Goal: Task Accomplishment & Management: Use online tool/utility

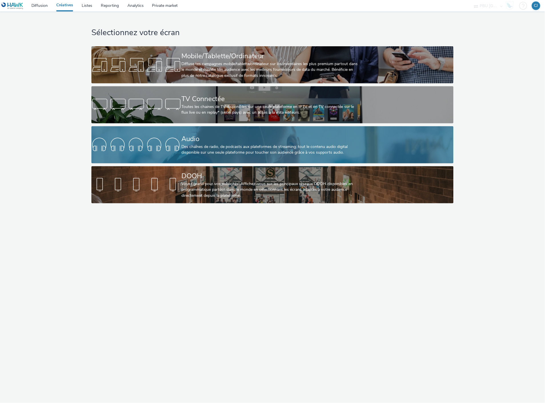
click at [208, 143] on div "Audio" at bounding box center [271, 139] width 180 height 10
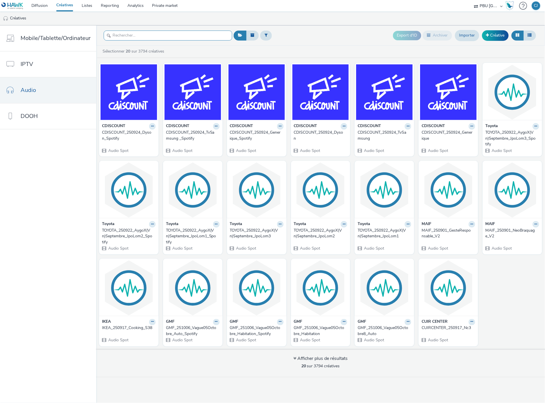
click at [153, 36] on input "text" at bounding box center [168, 36] width 128 height 10
click at [190, 38] on input "text" at bounding box center [168, 36] width 128 height 10
click at [159, 5] on link "Private market" at bounding box center [165, 5] width 34 height 11
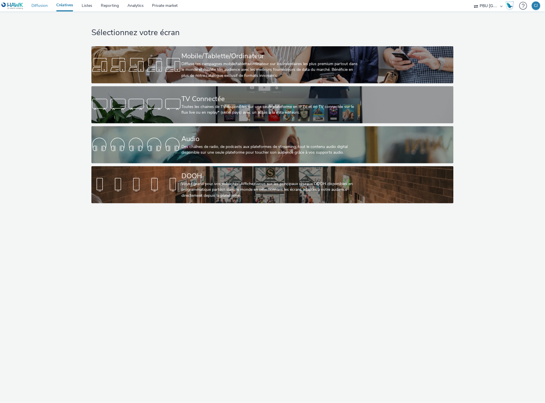
click at [39, 4] on link "Diffusion" at bounding box center [39, 5] width 25 height 11
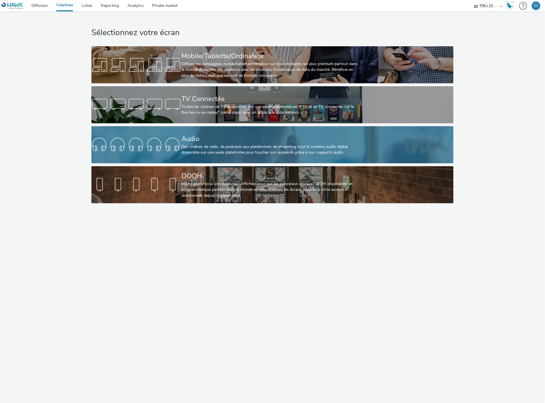
click at [168, 141] on div at bounding box center [136, 145] width 90 height 18
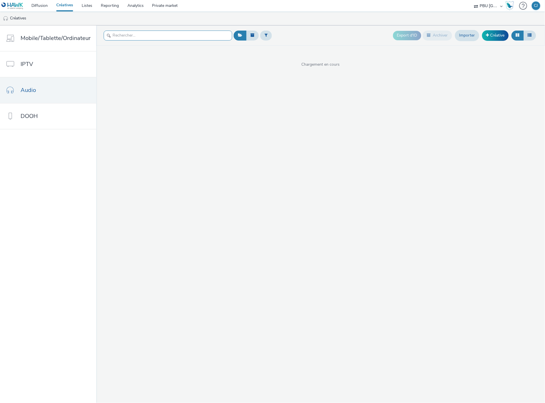
click at [175, 37] on input "text" at bounding box center [168, 36] width 128 height 10
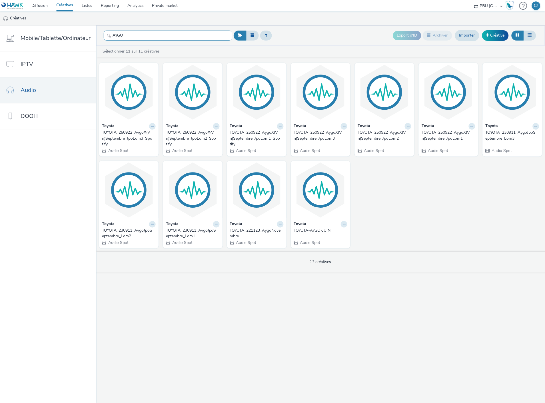
type input "AYGO"
click at [450, 137] on div "TOYOTA_250922_AygoX(Vn)Septembre_JpoLom1" at bounding box center [446, 136] width 51 height 12
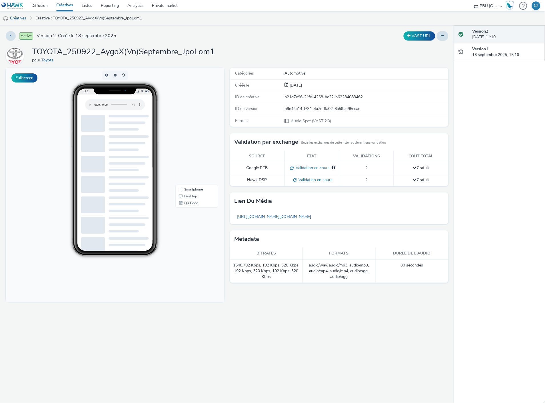
click at [24, 9] on link at bounding box center [13, 5] width 27 height 11
click at [23, 18] on link "Créatives" at bounding box center [14, 18] width 29 height 14
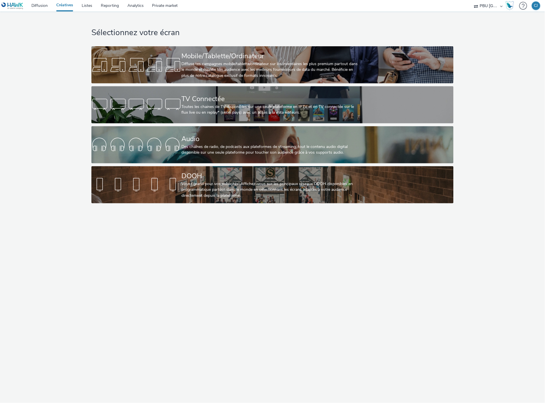
click at [173, 125] on div "Sélectionnez votre écran Mobile/Tablette/Ordinateur Diffuse tes campagnes mobil…" at bounding box center [272, 108] width 366 height 195
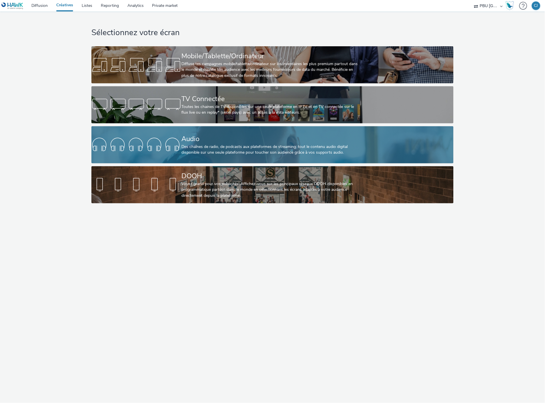
click at [178, 132] on link "Audio Des chaînes de radio, de podcasts aux plateformes de streaming: tout le c…" at bounding box center [272, 144] width 362 height 37
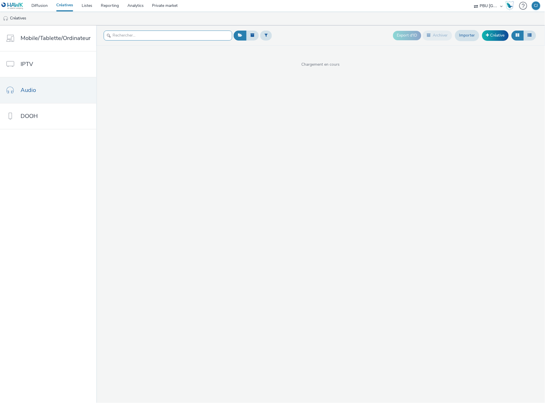
click at [150, 40] on input "text" at bounding box center [168, 36] width 128 height 10
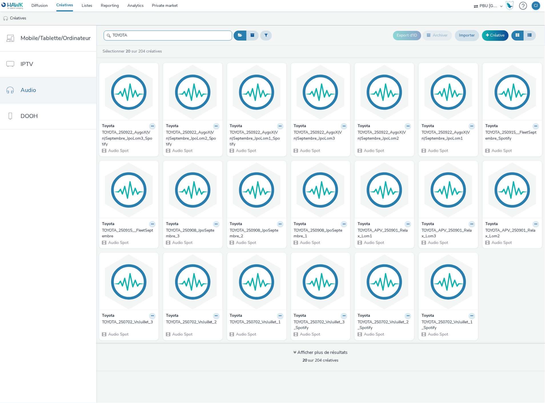
type input "TOYOTA"
click at [394, 135] on div "TOYOTA_250922_AygoX(Vn)Septembre_JpoLom2" at bounding box center [382, 136] width 51 height 12
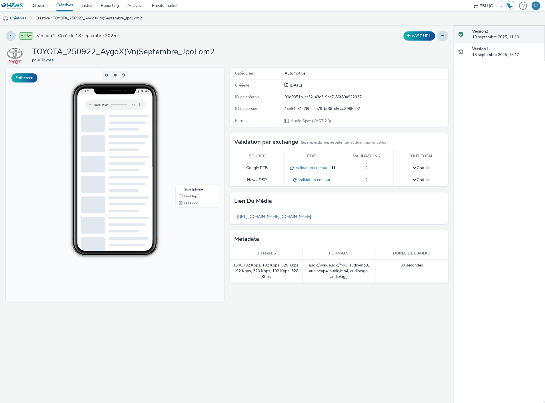
click at [13, 16] on link "Créatives" at bounding box center [14, 18] width 29 height 14
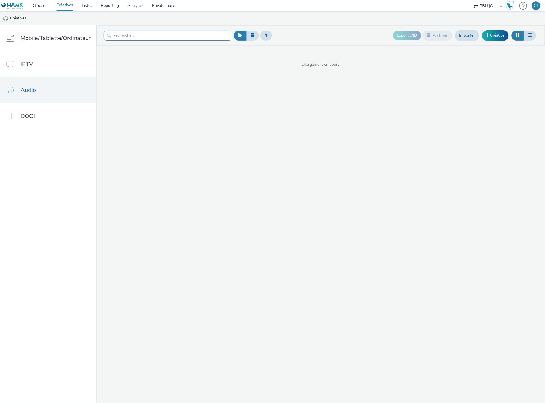
click at [115, 37] on input "text" at bounding box center [168, 36] width 128 height 10
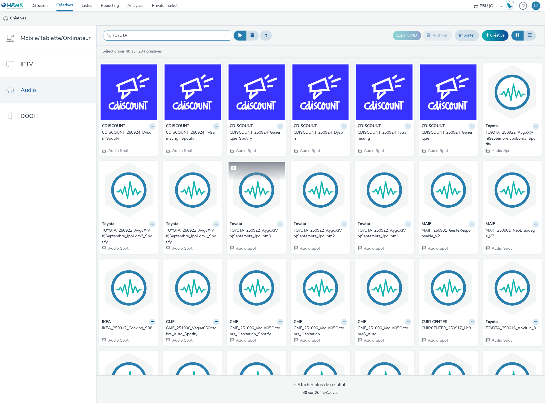
type input "TOYOTA"
click at [263, 212] on img at bounding box center [256, 190] width 57 height 56
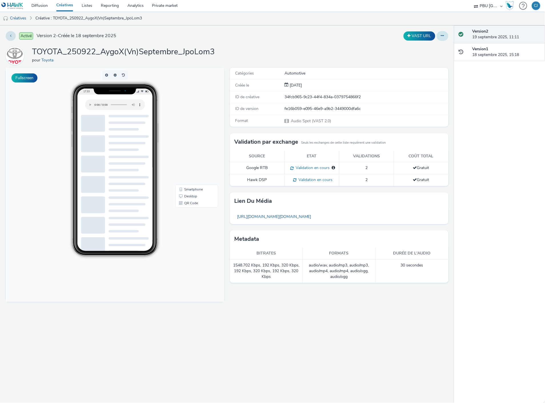
click at [441, 36] on button at bounding box center [443, 36] width 12 height 10
click at [427, 50] on link "Modifier" at bounding box center [426, 47] width 43 height 11
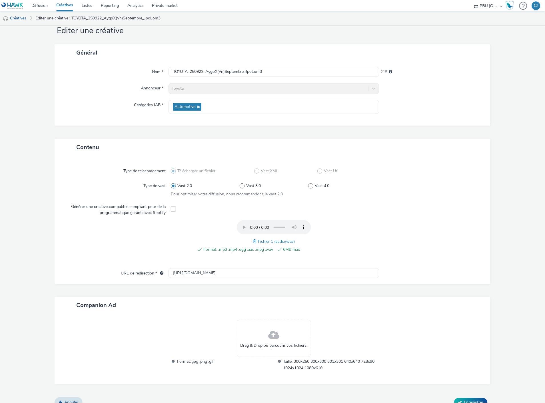
scroll to position [24, 0]
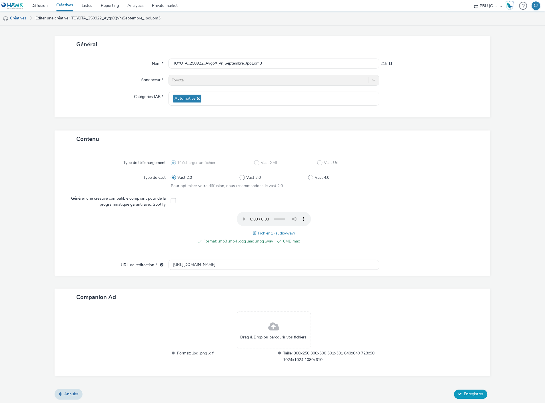
click at [467, 393] on span "Enregistrer" at bounding box center [473, 393] width 19 height 5
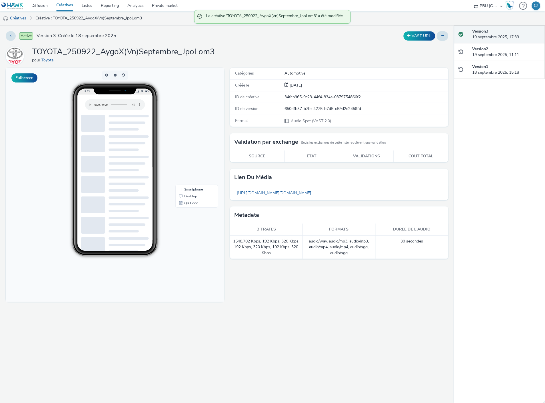
click at [19, 19] on link "Créatives" at bounding box center [14, 18] width 29 height 14
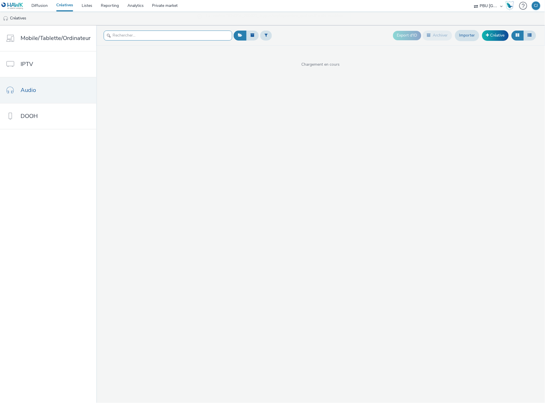
click at [122, 36] on input "text" at bounding box center [168, 36] width 128 height 10
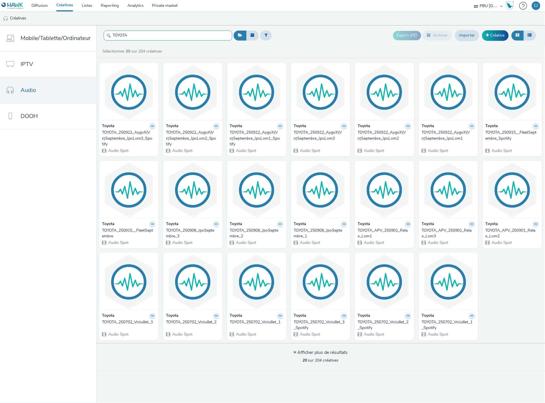
type input "TOYOTA"
click at [256, 113] on img at bounding box center [256, 92] width 57 height 56
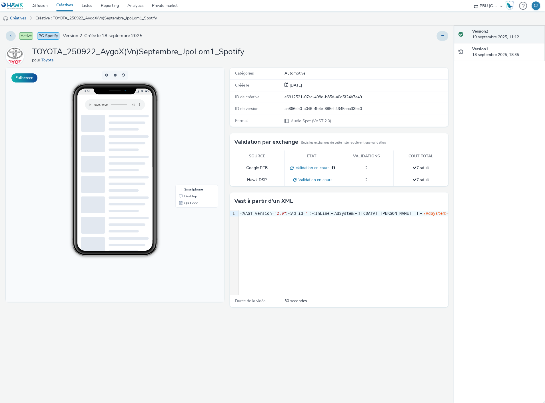
click at [25, 18] on link "Créatives" at bounding box center [14, 18] width 29 height 14
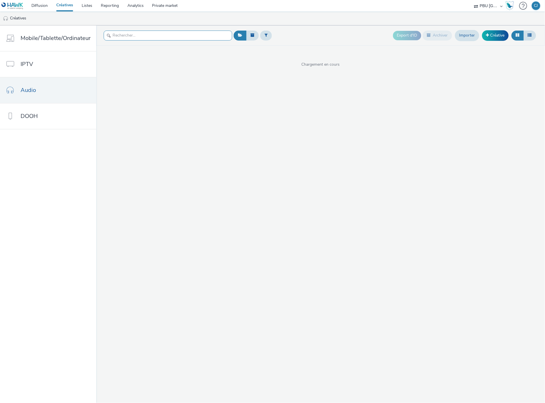
click at [111, 32] on input "text" at bounding box center [168, 36] width 128 height 10
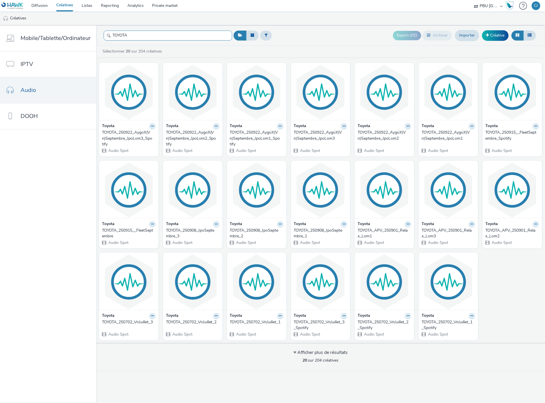
type input "TOYOTA"
click at [193, 138] on div "TOYOTA_250922_AygoX(Vn)Septembre_JpoLom2_Spotify" at bounding box center [191, 138] width 51 height 17
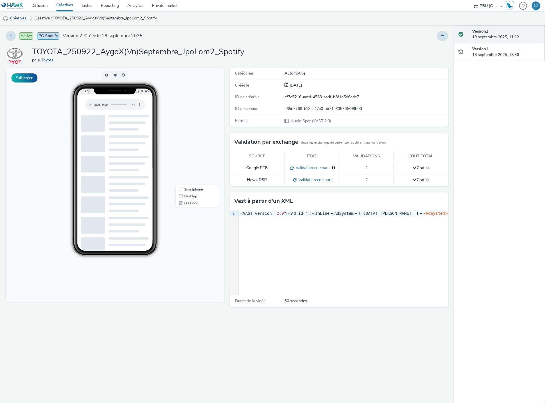
click at [27, 17] on link "Créatives" at bounding box center [14, 18] width 29 height 14
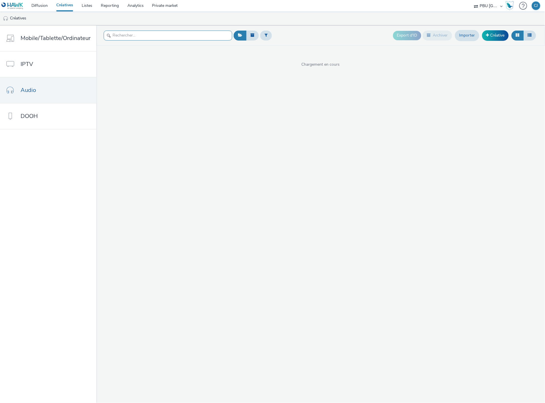
click at [119, 36] on input "text" at bounding box center [168, 36] width 128 height 10
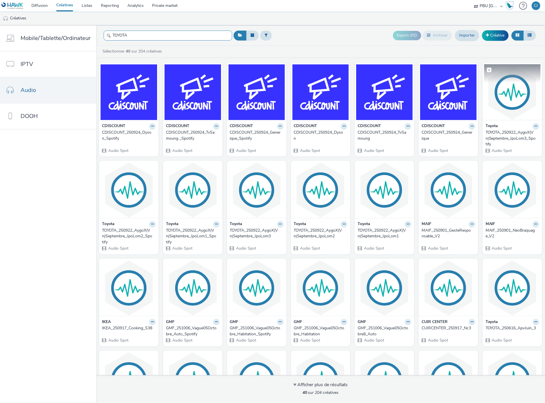
type input "TOYOTA"
click at [513, 118] on img at bounding box center [512, 92] width 57 height 56
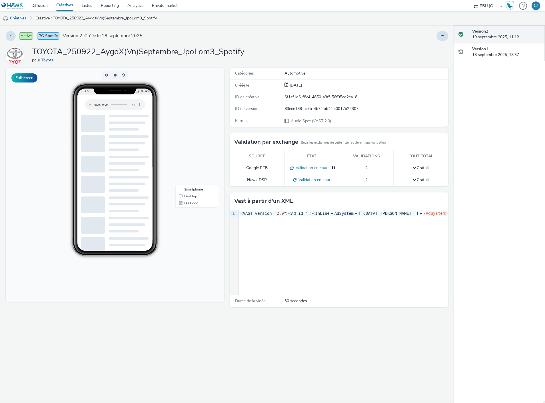
click at [23, 21] on link "Créatives" at bounding box center [14, 18] width 29 height 14
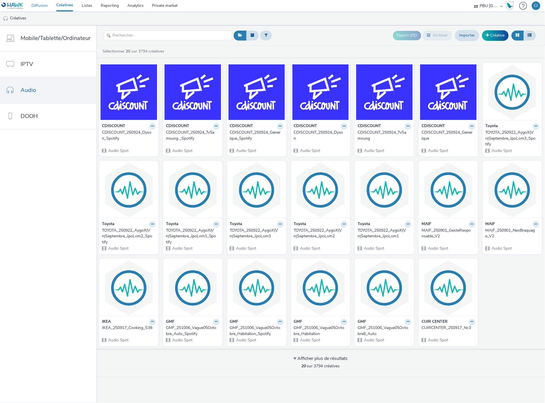
click at [41, 5] on link "Diffusion" at bounding box center [39, 5] width 25 height 11
